Goal: Transaction & Acquisition: Purchase product/service

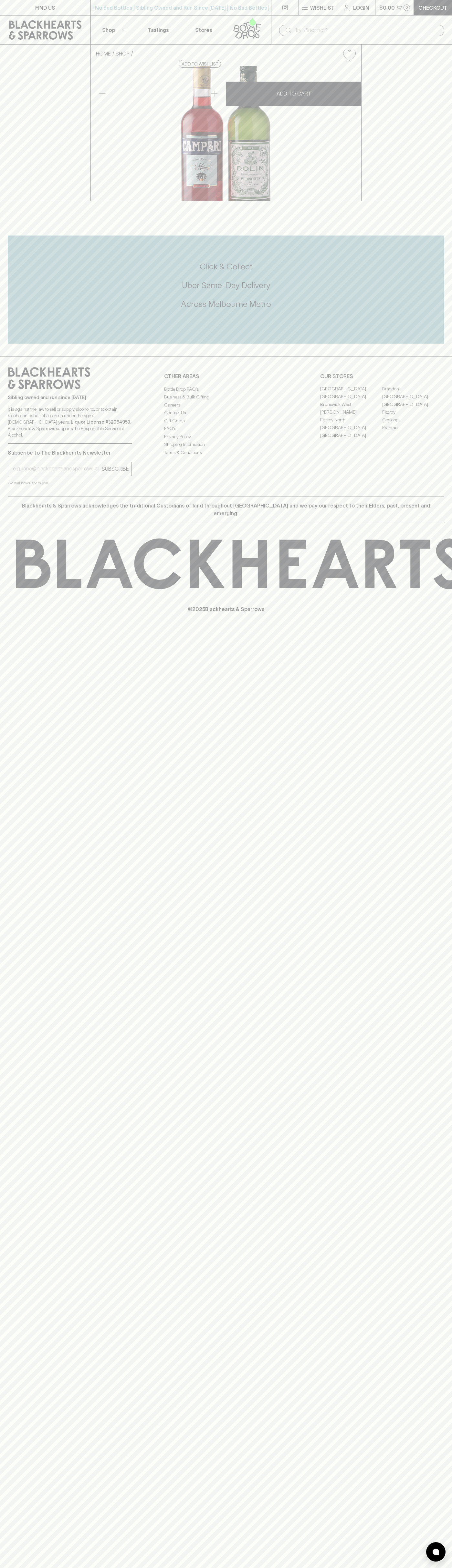
click at [441, 201] on div "HOME SHOP Old Pal Cocktail Pack $80.00 Add to wishlist No Further Discounts 1 A…" at bounding box center [226, 122] width 452 height 156
click at [68, 1567] on html "FIND US | No Bad Bottles | Sibling Owned and Run Since 2006 | No Bad Bottles | …" at bounding box center [226, 784] width 452 height 1568
click at [23, 1536] on div "FIND US | No Bad Bottles | Sibling Owned and Run Since 2006 | No Bad Bottles | …" at bounding box center [226, 784] width 452 height 1568
